Goal: Transaction & Acquisition: Purchase product/service

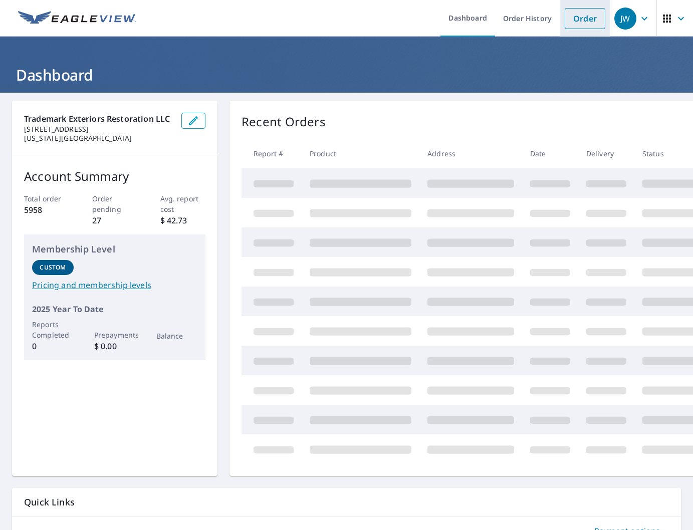
click at [581, 20] on link "Order" at bounding box center [584, 18] width 41 height 21
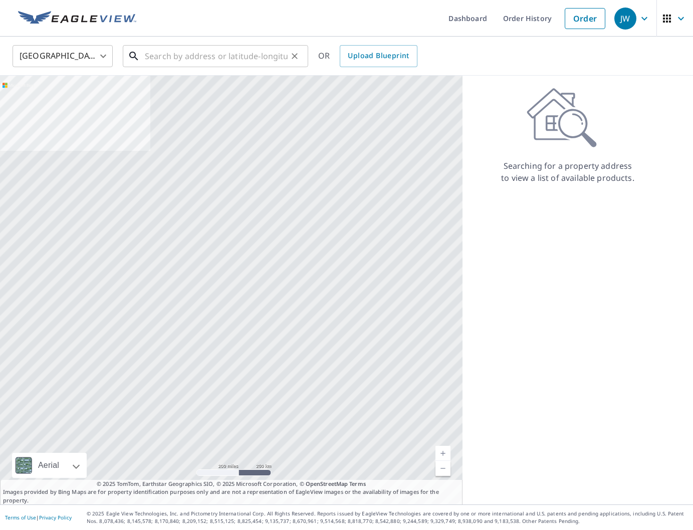
click at [250, 58] on input "text" at bounding box center [216, 56] width 143 height 28
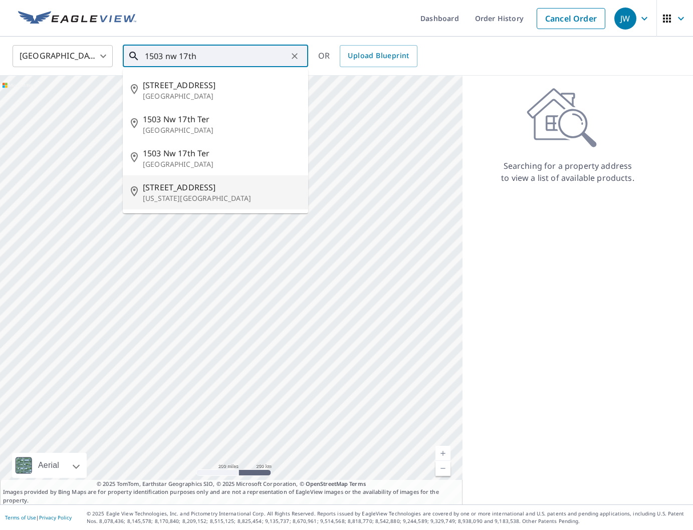
click at [210, 192] on span "[STREET_ADDRESS]" at bounding box center [221, 187] width 157 height 12
type input "[STREET_ADDRESS][US_STATE]"
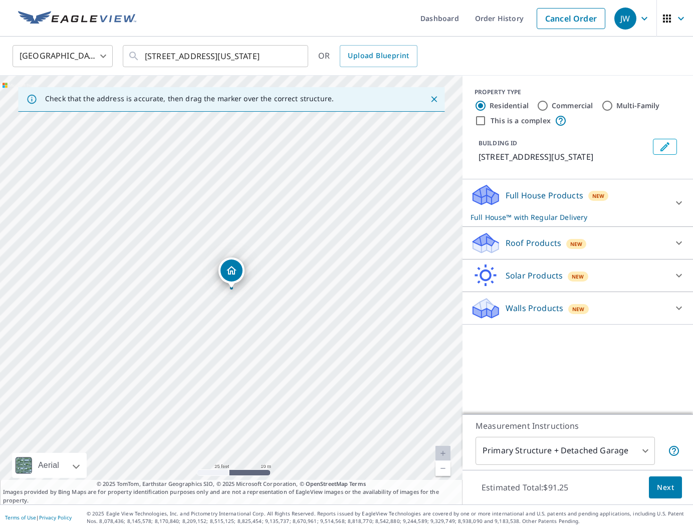
click at [509, 252] on div "Roof Products New" at bounding box center [568, 243] width 196 height 24
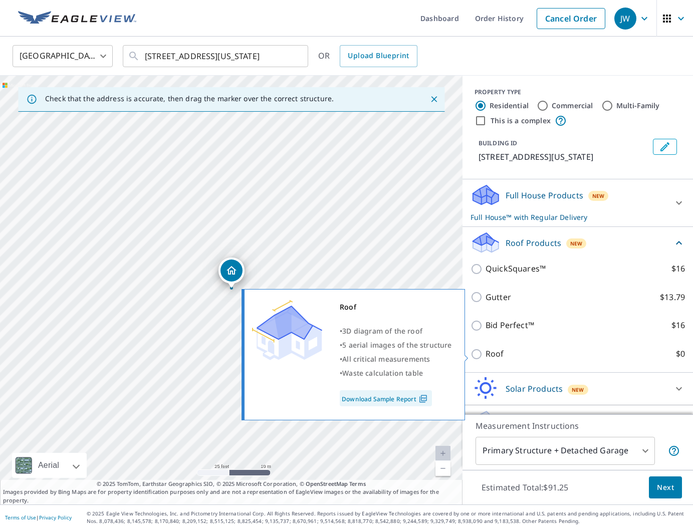
click at [491, 358] on p "Roof" at bounding box center [494, 354] width 19 height 13
click at [485, 358] on input "Roof $0" at bounding box center [477, 354] width 15 height 12
checkbox input "true"
type input "3"
checkbox input "false"
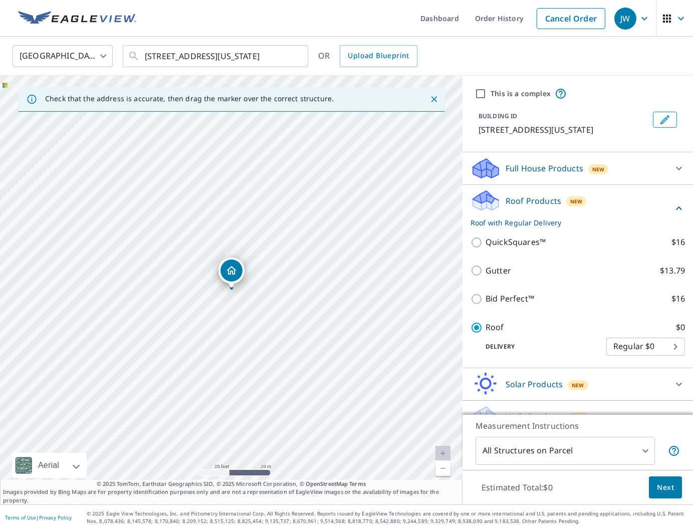
click at [667, 488] on span "Next" at bounding box center [665, 487] width 17 height 13
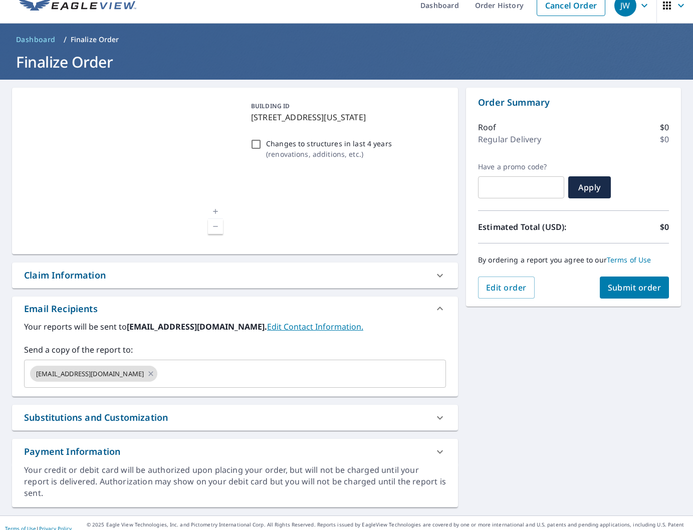
scroll to position [13, 0]
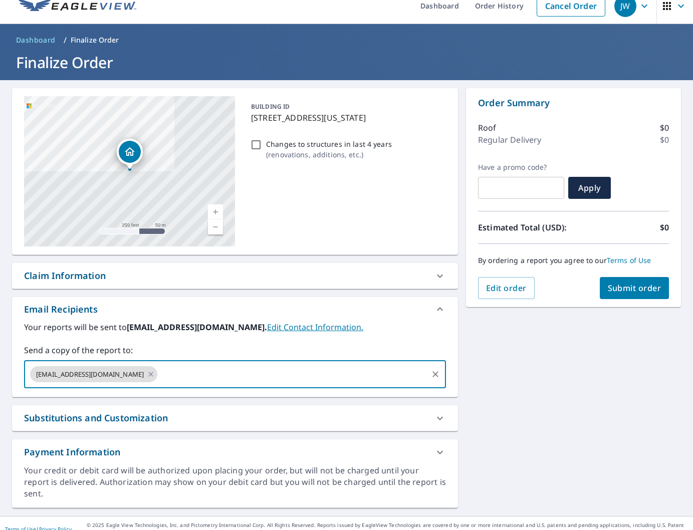
click at [222, 379] on input "text" at bounding box center [292, 374] width 267 height 19
type input "[EMAIL_ADDRESS][DOMAIN_NAME]"
click at [289, 369] on input "text" at bounding box center [357, 374] width 137 height 19
paste input "[PERSON_NAME][EMAIL_ADDRESS][DOMAIN_NAME]"
type input "[PERSON_NAME][EMAIL_ADDRESS][DOMAIN_NAME]"
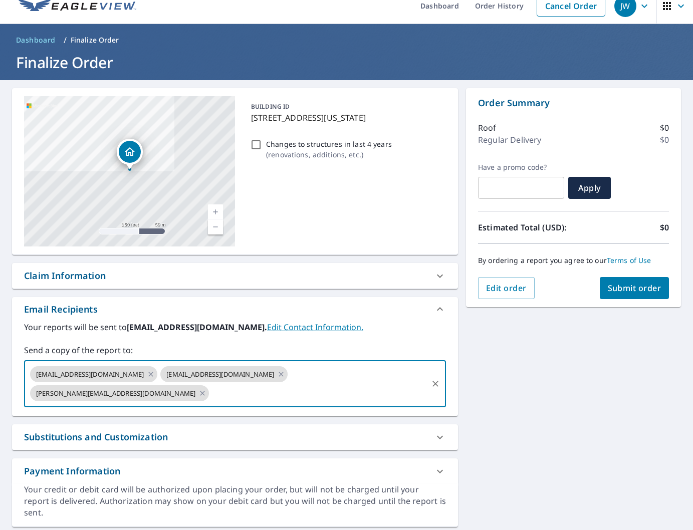
click at [658, 293] on button "Submit order" at bounding box center [634, 288] width 70 height 22
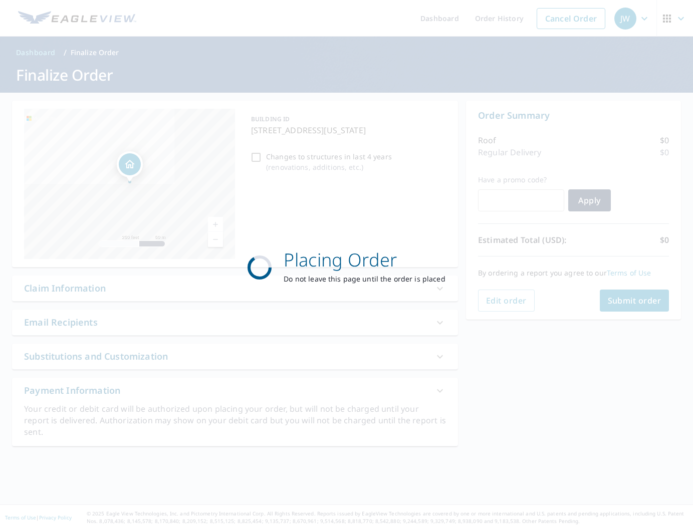
scroll to position [0, 0]
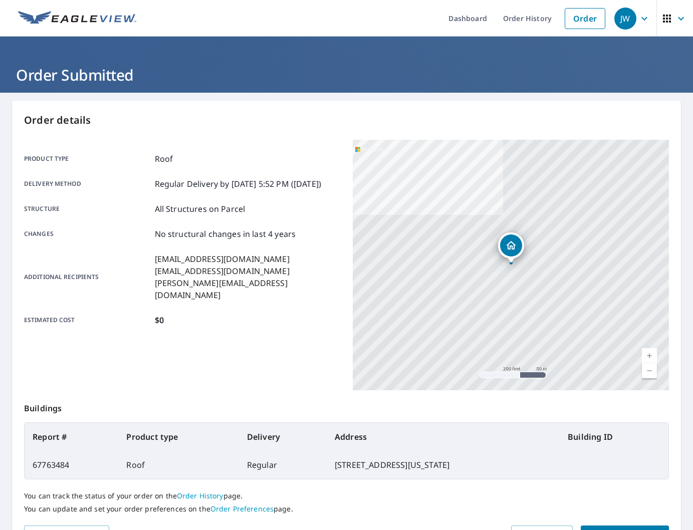
click at [337, 140] on div "Product type Roof Delivery method Regular Delivery by [DATE] 5:52 PM ([DATE]) S…" at bounding box center [182, 239] width 317 height 199
click at [327, 127] on p "Order details" at bounding box center [346, 120] width 645 height 15
click at [330, 23] on ul "Dashboard Order History Order" at bounding box center [376, 18] width 468 height 37
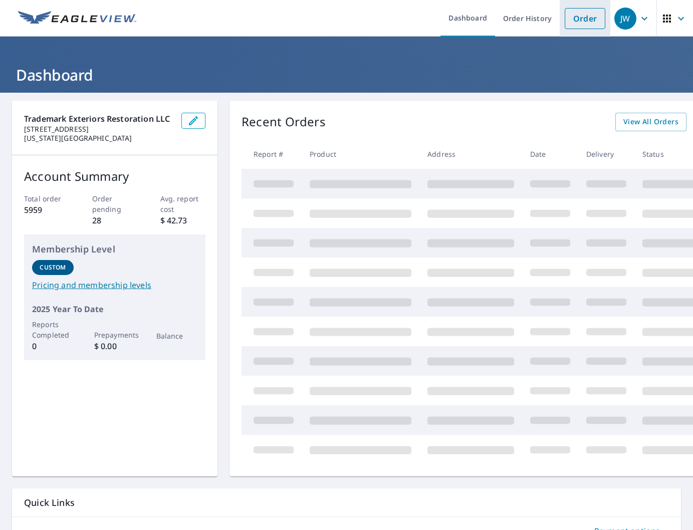
click at [588, 24] on link "Order" at bounding box center [584, 18] width 41 height 21
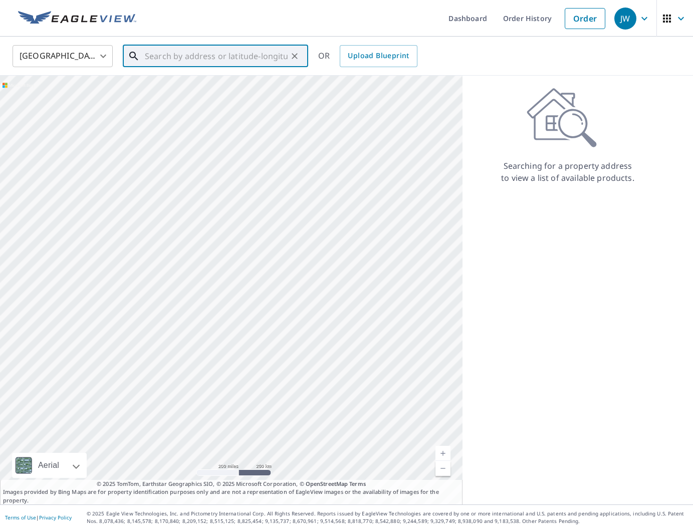
click at [248, 62] on input "text" at bounding box center [216, 56] width 143 height 28
type input "k"
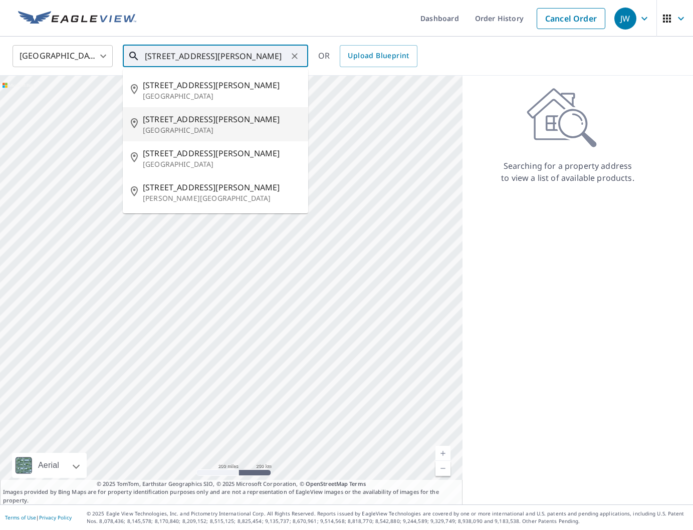
click at [224, 136] on li "909 N Saint Paul St Wichita, KS 67203" at bounding box center [215, 124] width 185 height 34
type input "909 N Saint Paul St Wichita, KS 67203"
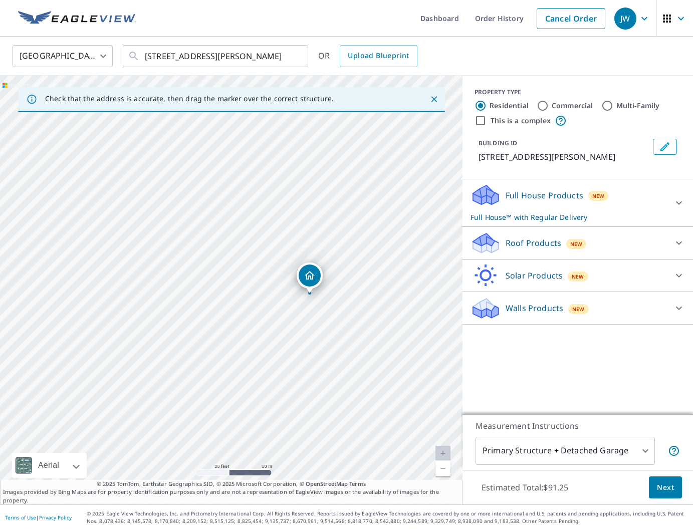
drag, startPoint x: 245, startPoint y: 278, endPoint x: 355, endPoint y: 280, distance: 110.2
click at [353, 280] on div "909 N Saint Paul St Wichita, KS 67203" at bounding box center [231, 290] width 462 height 429
click at [519, 241] on p "Roof Products" at bounding box center [533, 243] width 56 height 12
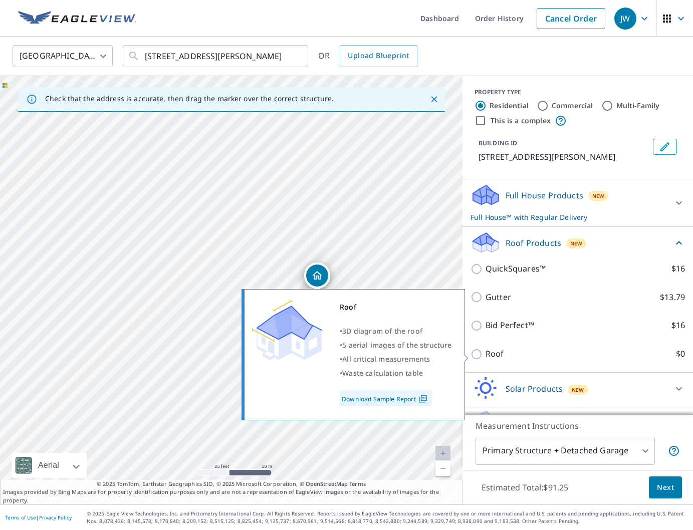
drag, startPoint x: 490, startPoint y: 354, endPoint x: 502, endPoint y: 358, distance: 12.8
click at [490, 354] on p "Roof" at bounding box center [494, 354] width 19 height 13
click at [485, 354] on input "Roof $0" at bounding box center [477, 354] width 15 height 12
checkbox input "true"
type input "3"
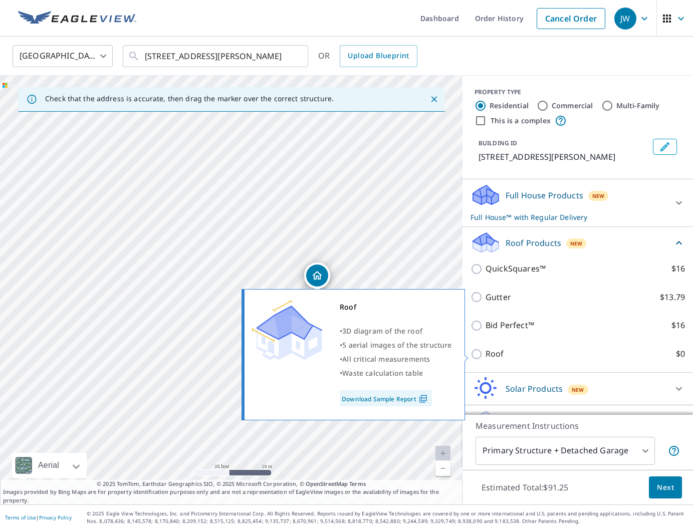
checkbox input "false"
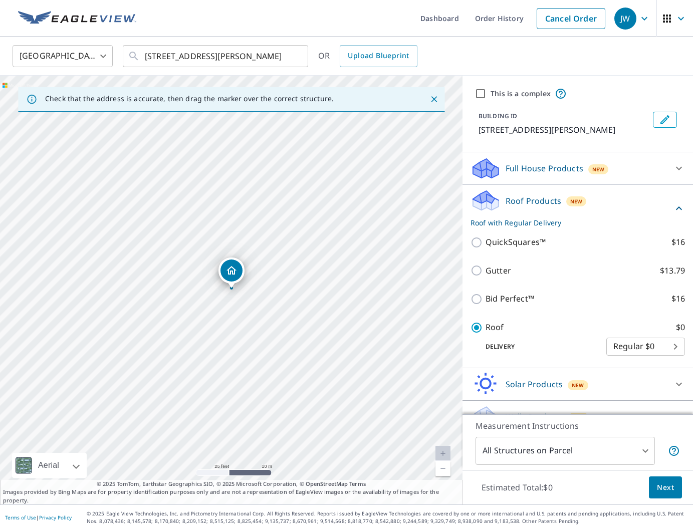
click at [666, 489] on span "Next" at bounding box center [665, 487] width 17 height 13
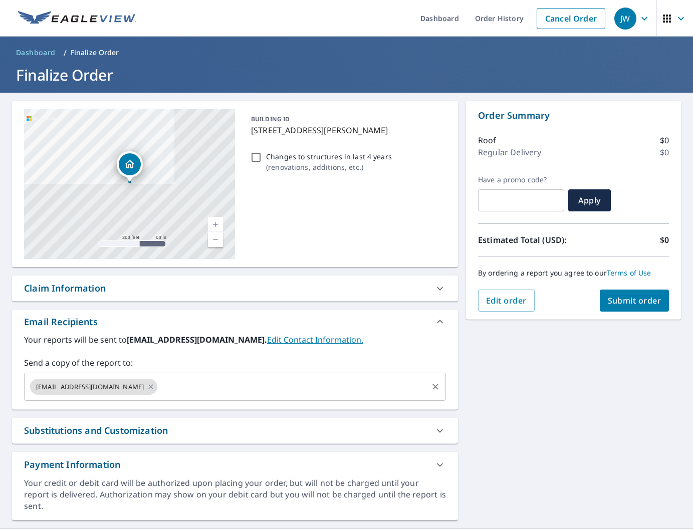
scroll to position [13, 0]
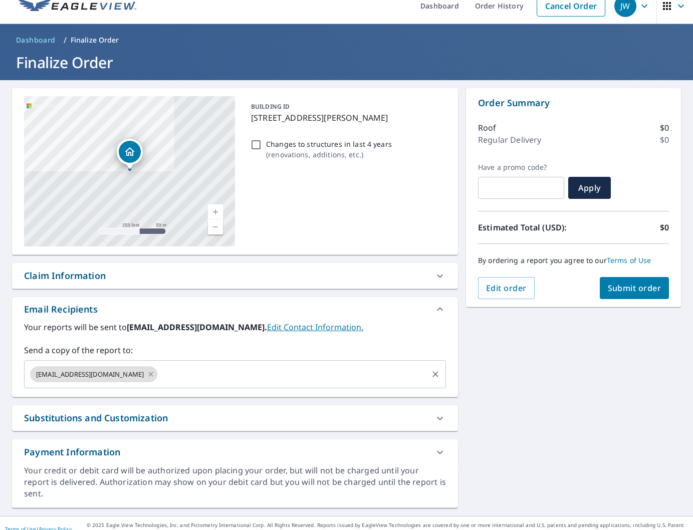
click at [298, 375] on input "text" at bounding box center [292, 374] width 267 height 19
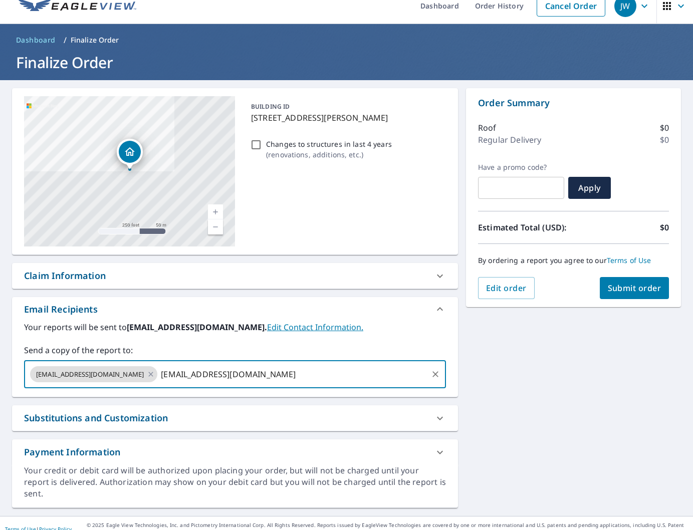
type input "kylee.tmexteriors@yahoo.com"
click at [627, 290] on span "Submit order" at bounding box center [634, 287] width 54 height 11
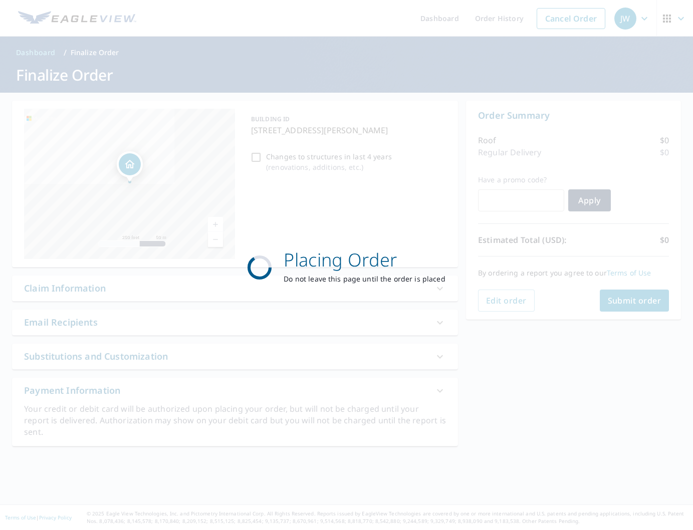
scroll to position [0, 0]
